Goal: Task Accomplishment & Management: Manage account settings

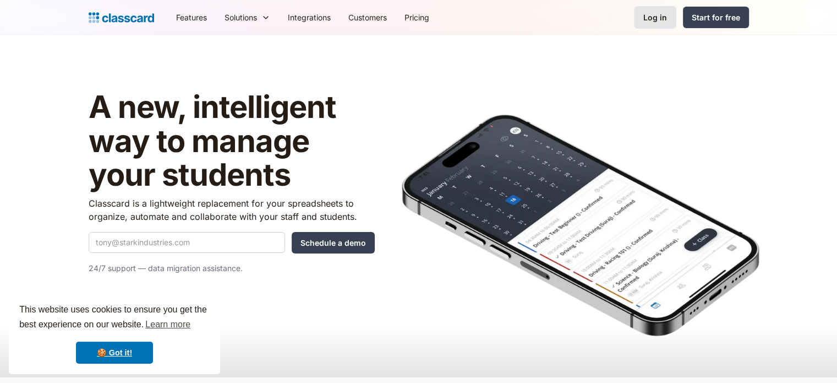
click at [660, 14] on div "Log in" at bounding box center [655, 18] width 24 height 12
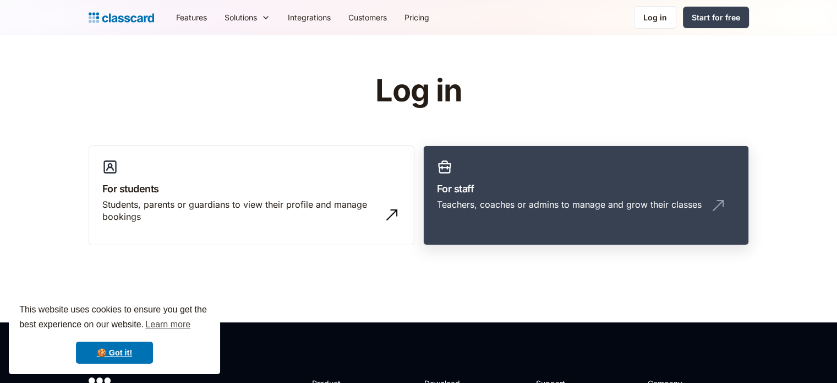
click at [463, 203] on div "Teachers, coaches or admins to manage and grow their classes" at bounding box center [569, 204] width 265 height 12
